Goal: Complete application form: Complete application form

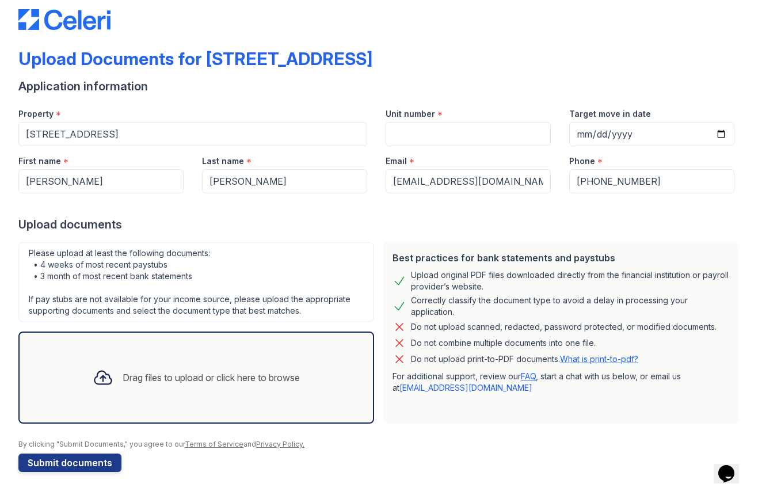
click at [247, 366] on div "Drag files to upload or click here to browse" at bounding box center [196, 377] width 226 height 39
click at [246, 376] on div "Drag files to upload or click here to browse" at bounding box center [211, 378] width 177 height 14
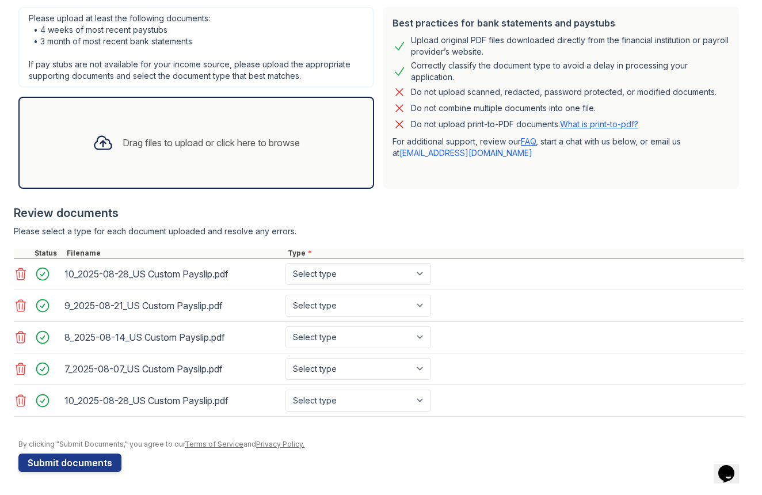
scroll to position [253, 0]
select select "paystub"
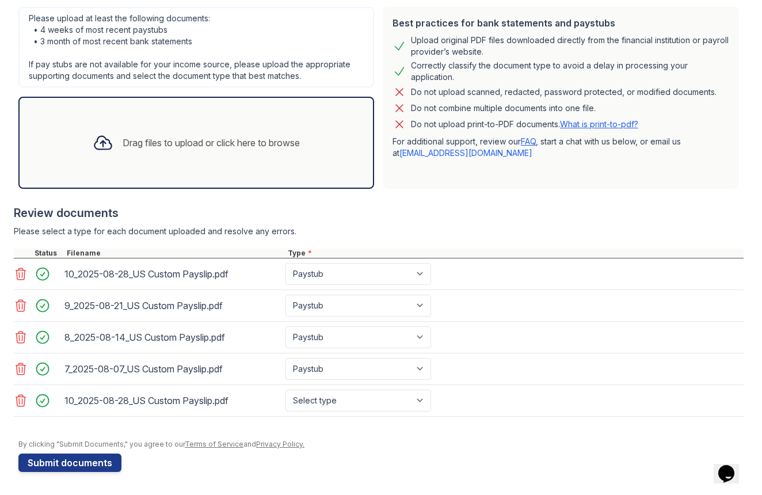
click at [23, 402] on icon at bounding box center [21, 401] width 14 height 14
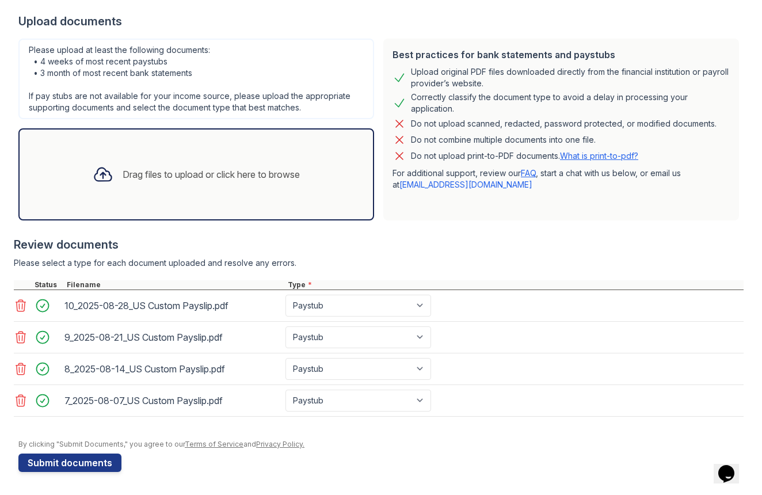
scroll to position [222, 0]
click at [233, 180] on div "Drag files to upload or click here to browse" at bounding box center [211, 174] width 177 height 14
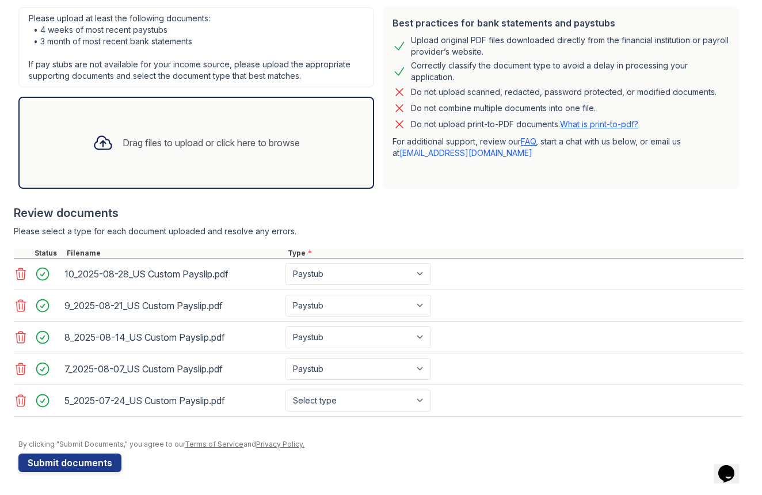
scroll to position [253, 0]
select select "paystub"
click at [302, 151] on div "Drag files to upload or click here to browse" at bounding box center [196, 142] width 226 height 39
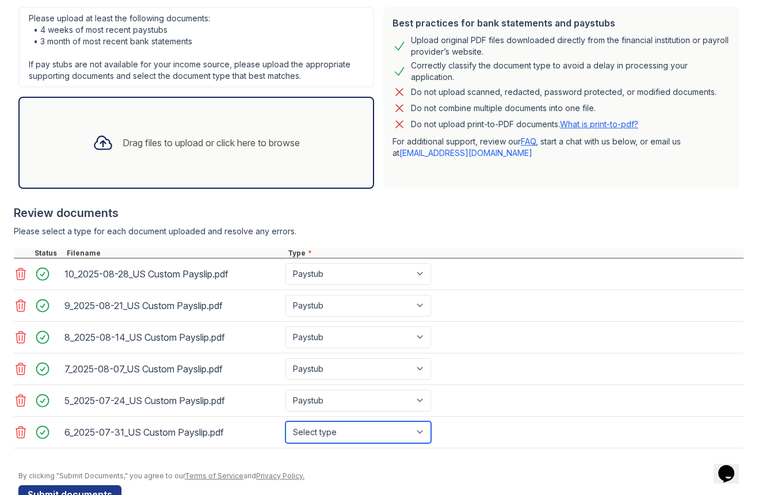
select select "paystub"
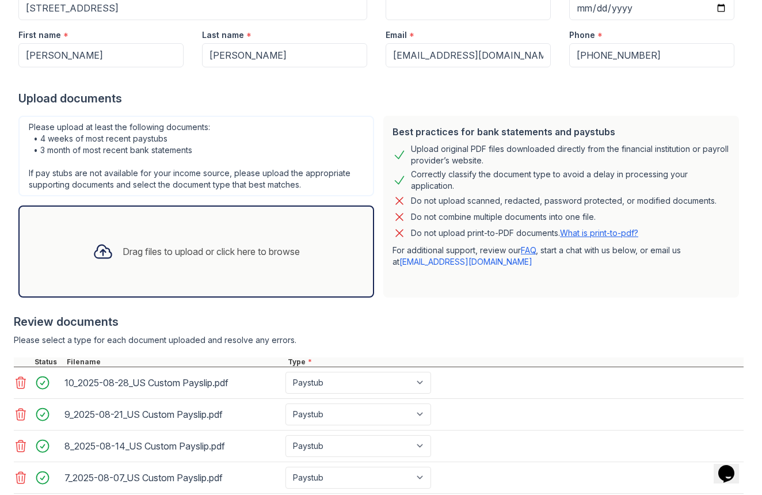
scroll to position [165, 0]
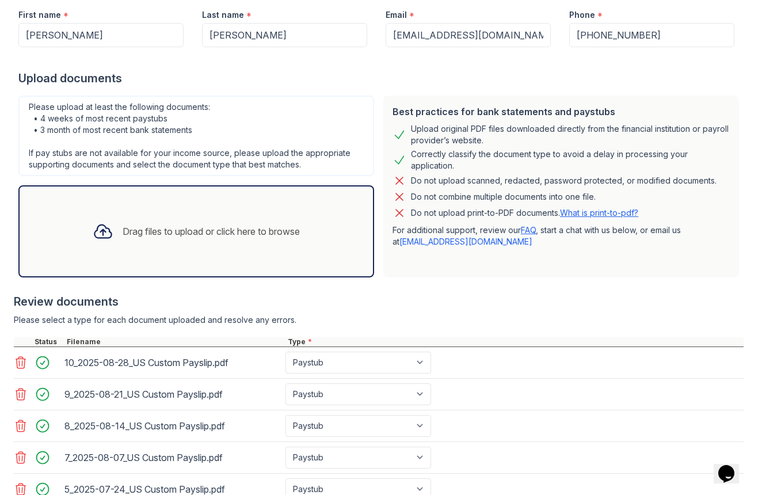
click at [282, 229] on div "Drag files to upload or click here to browse" at bounding box center [211, 231] width 177 height 14
click at [318, 246] on div "Drag files to upload or click here to browse" at bounding box center [196, 231] width 356 height 92
click at [309, 232] on div "Drag files to upload or click here to browse" at bounding box center [196, 231] width 226 height 39
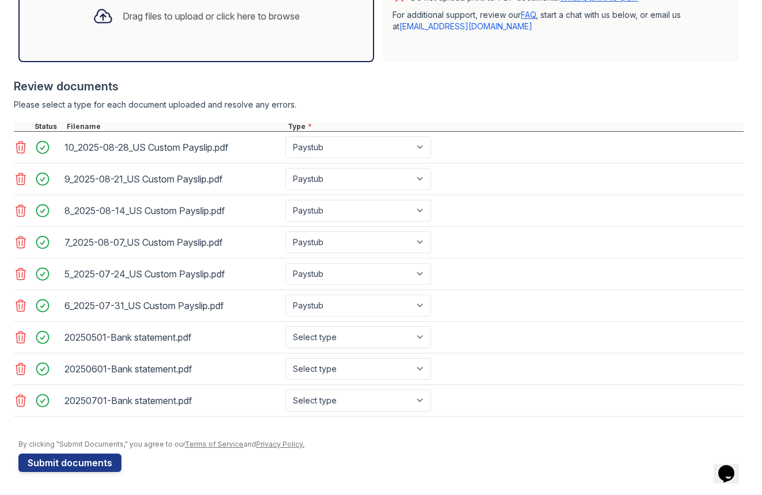
scroll to position [380, 0]
select select "bank_statement"
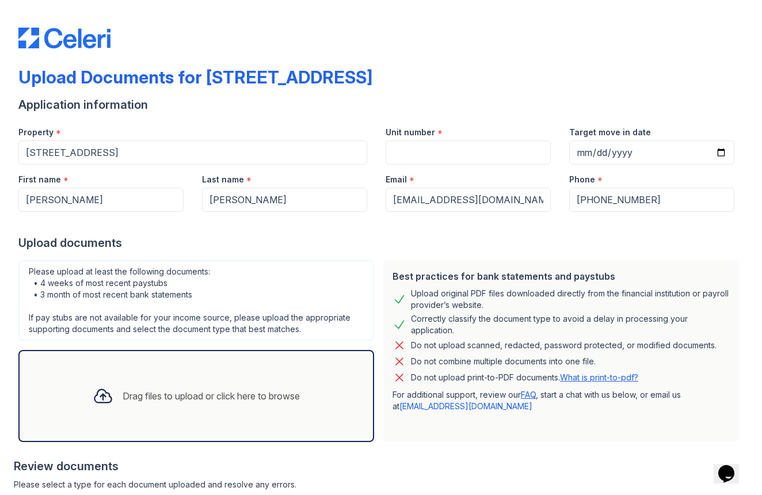
scroll to position [0, 0]
click at [448, 154] on input "Unit number" at bounding box center [468, 152] width 165 height 24
type input "c"
click at [710, 154] on input "Target move in date" at bounding box center [651, 152] width 165 height 24
click at [408, 158] on input "Ch" at bounding box center [468, 152] width 165 height 24
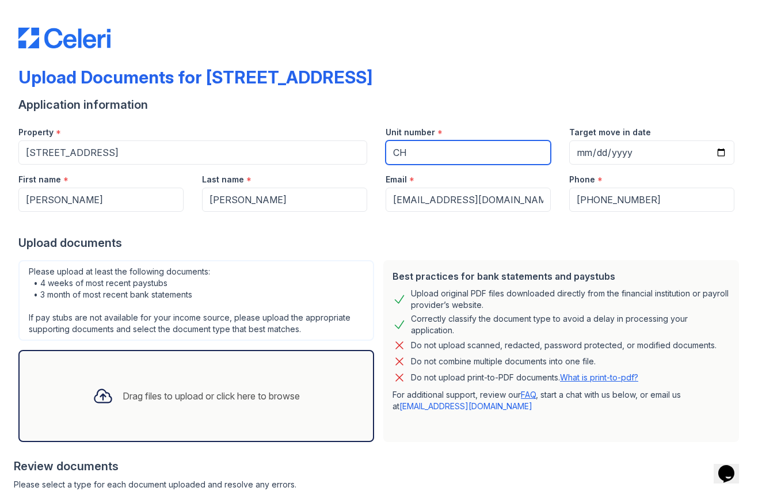
type input "CH"
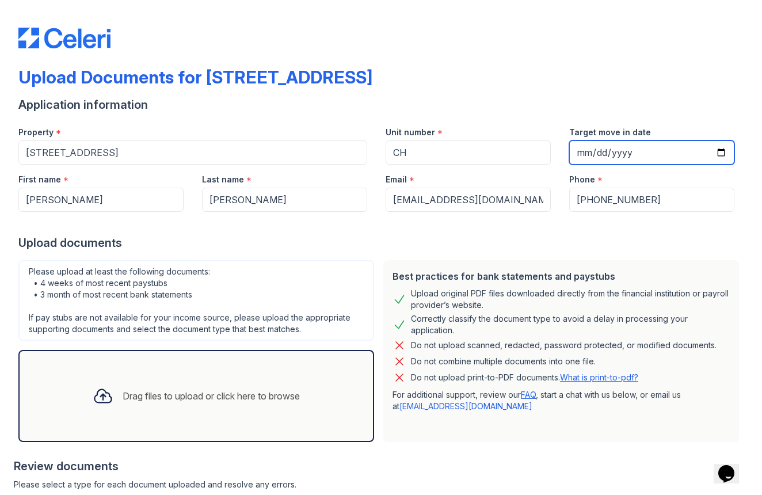
click at [585, 153] on input "Target move in date" at bounding box center [651, 152] width 165 height 24
type input "[DATE]"
click at [688, 241] on div "Upload documents" at bounding box center [380, 243] width 725 height 16
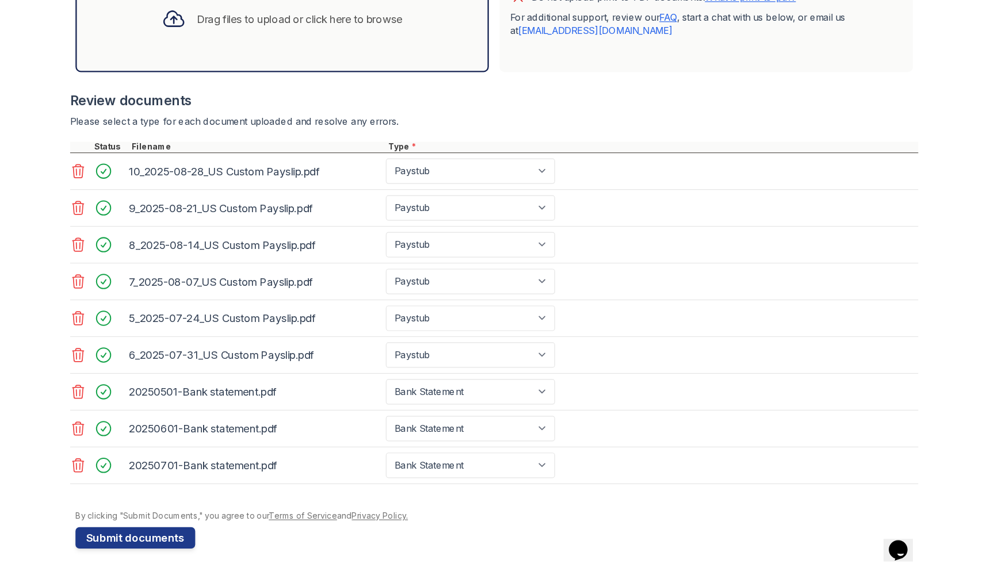
scroll to position [380, 0]
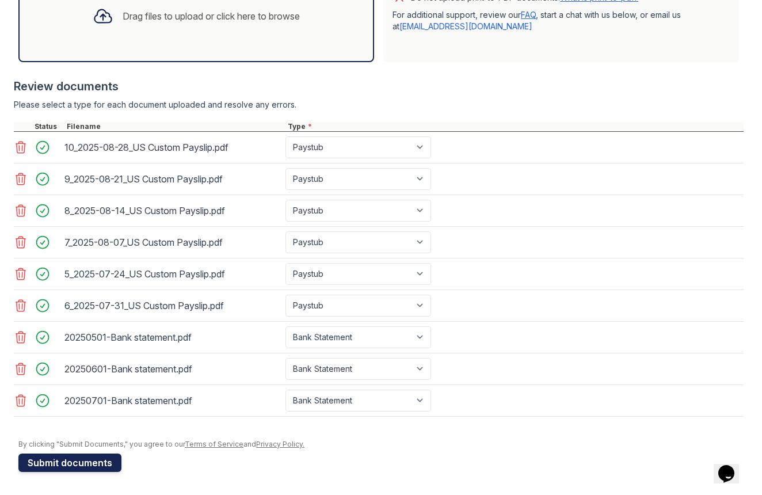
click at [106, 466] on button "Submit documents" at bounding box center [69, 462] width 103 height 18
